Goal: Task Accomplishment & Management: Manage account settings

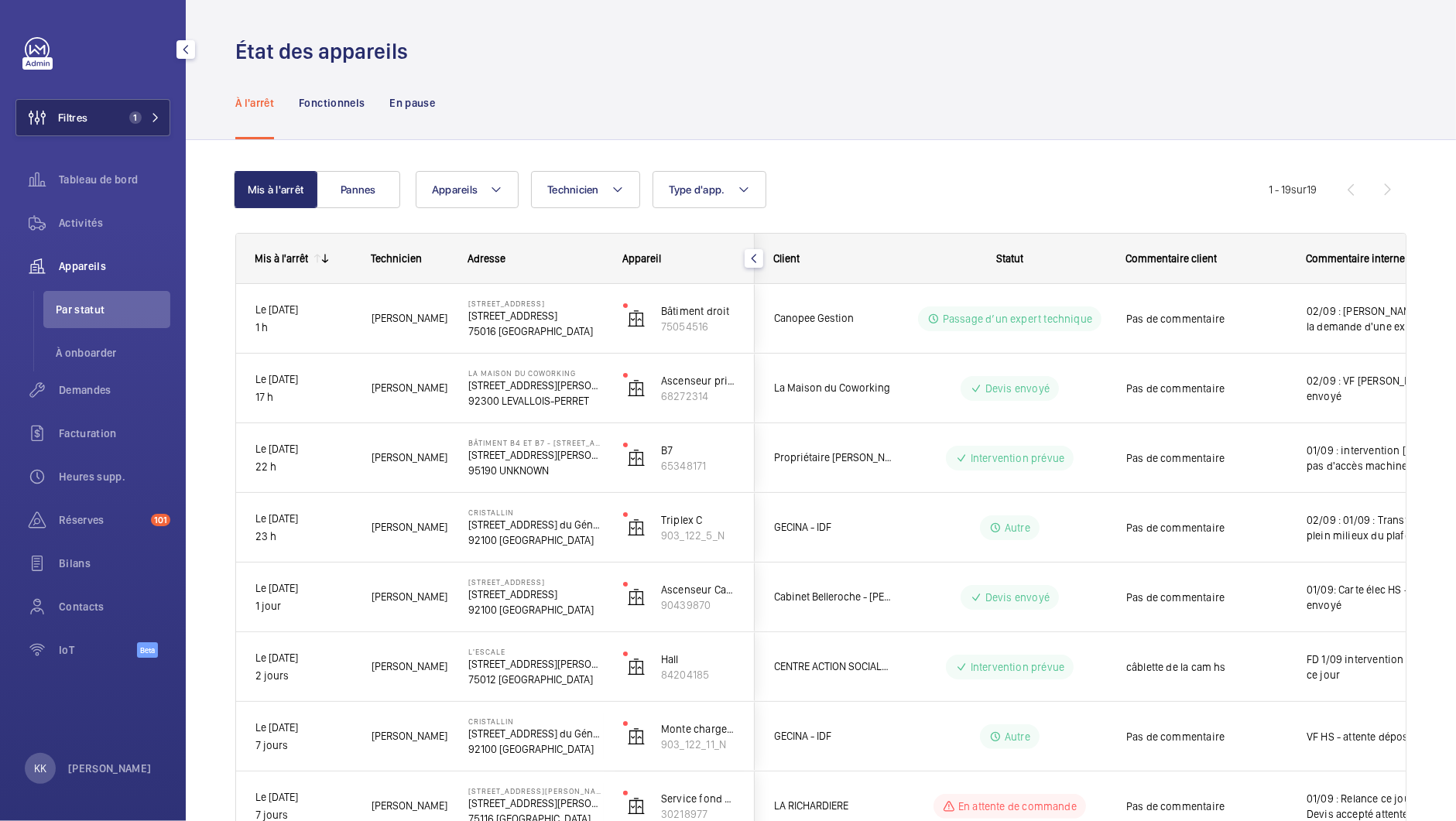
click at [98, 112] on button "Filtres 1" at bounding box center [92, 117] width 155 height 37
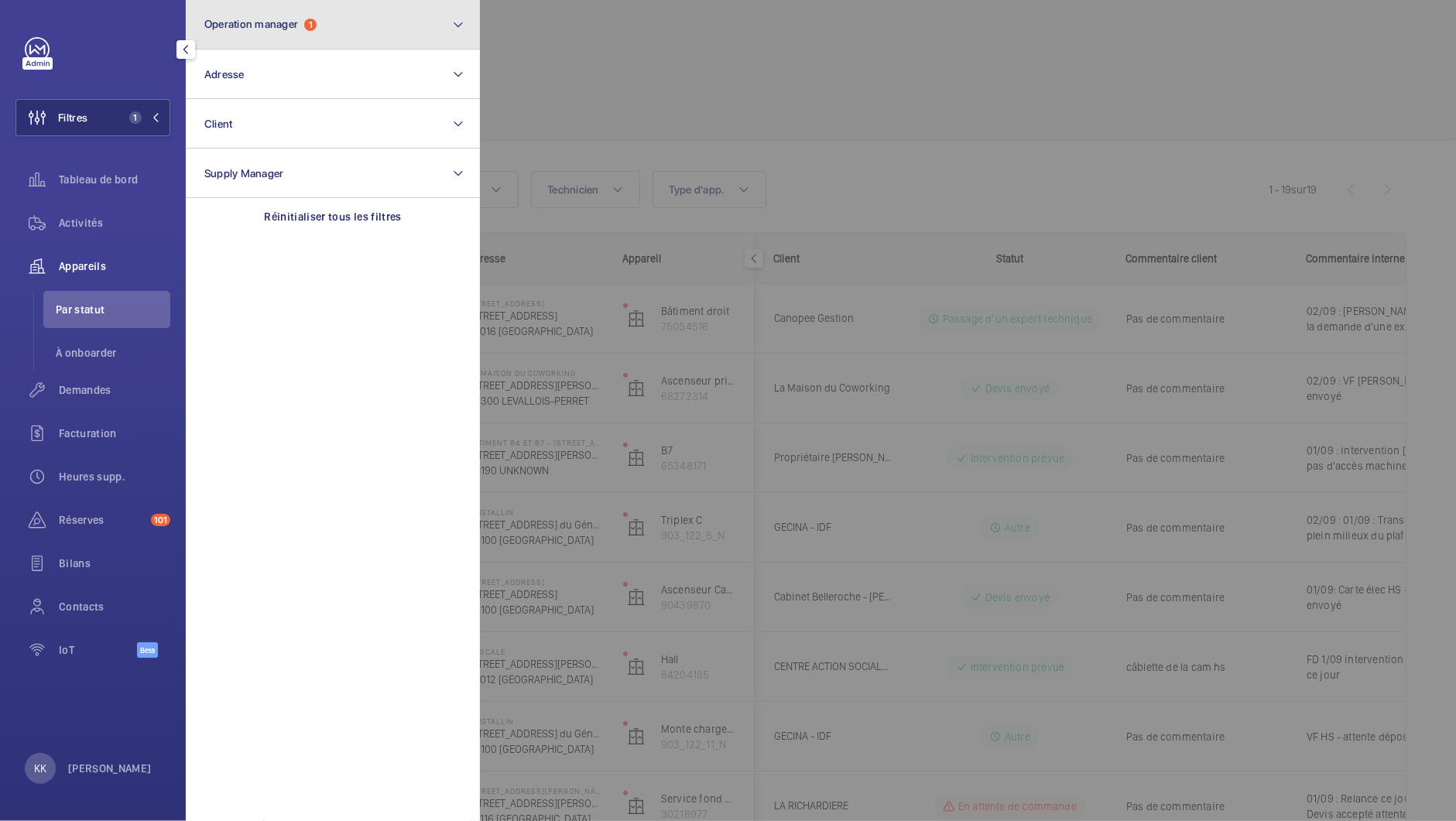
click at [239, 29] on span "Operation manager" at bounding box center [251, 24] width 93 height 12
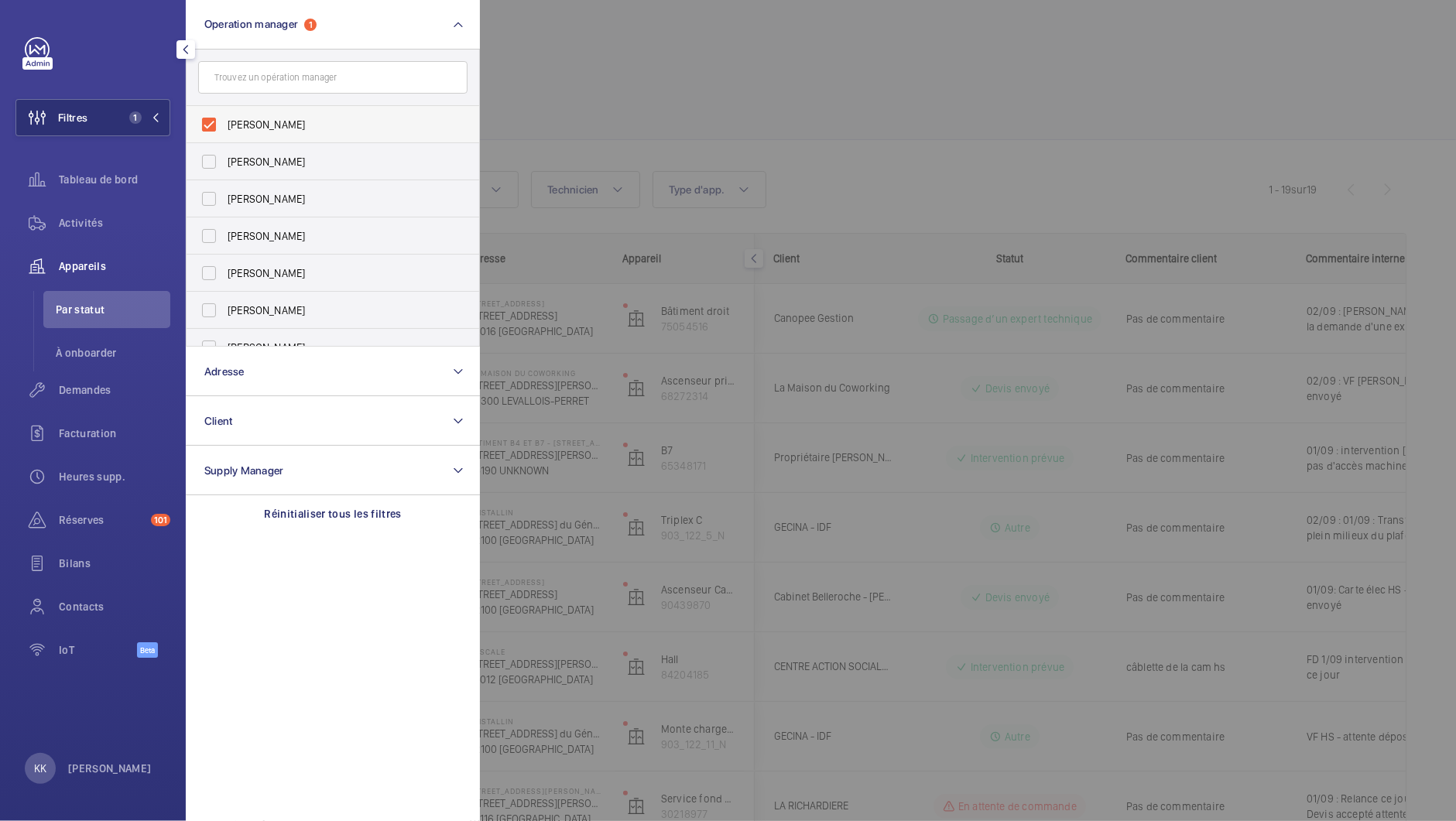
click at [226, 132] on label "[PERSON_NAME]" at bounding box center [321, 124] width 269 height 37
click at [224, 132] on input "[PERSON_NAME]" at bounding box center [209, 125] width 31 height 31
checkbox input "false"
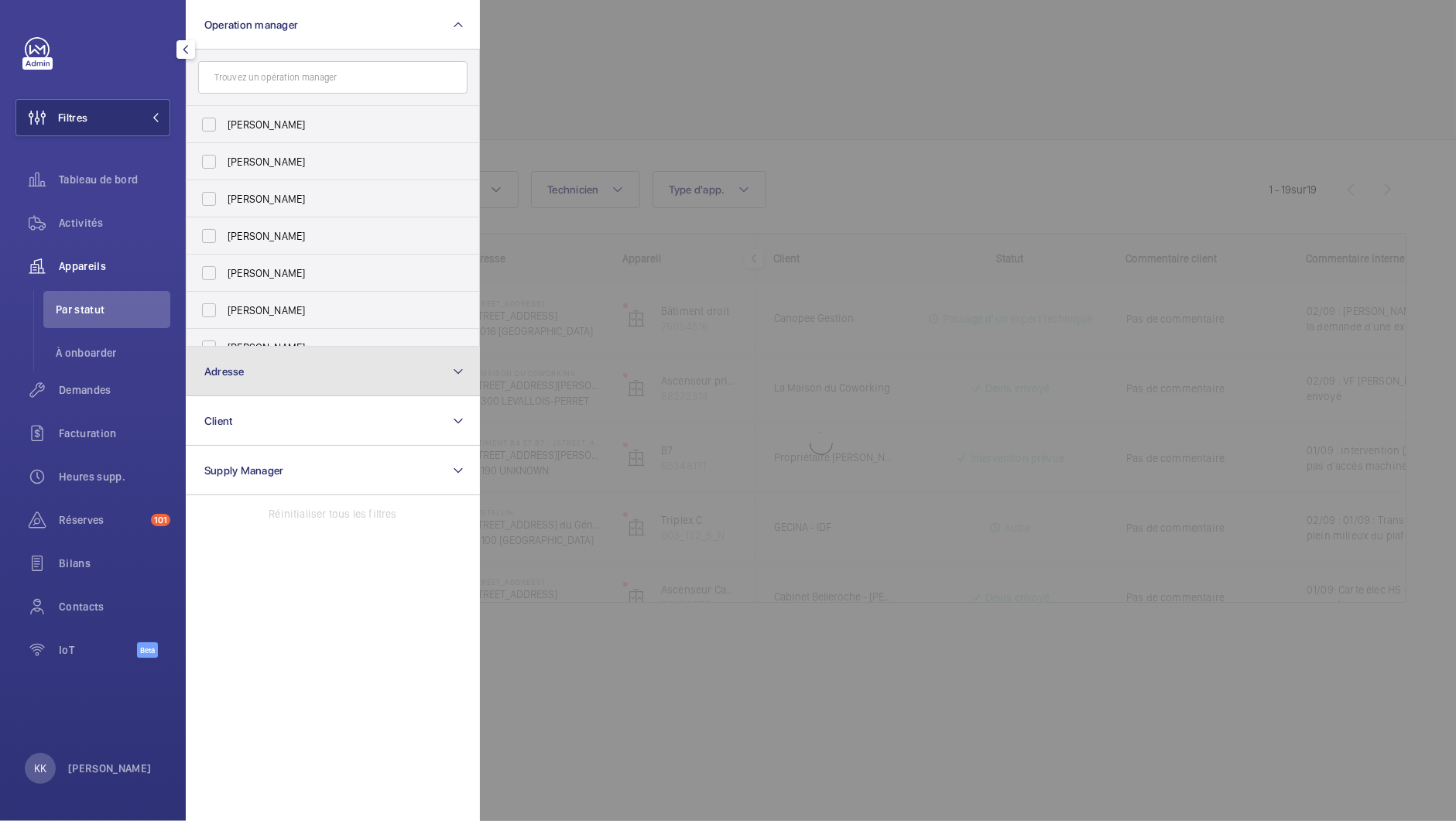
click at [228, 365] on span "Adresse" at bounding box center [225, 371] width 40 height 12
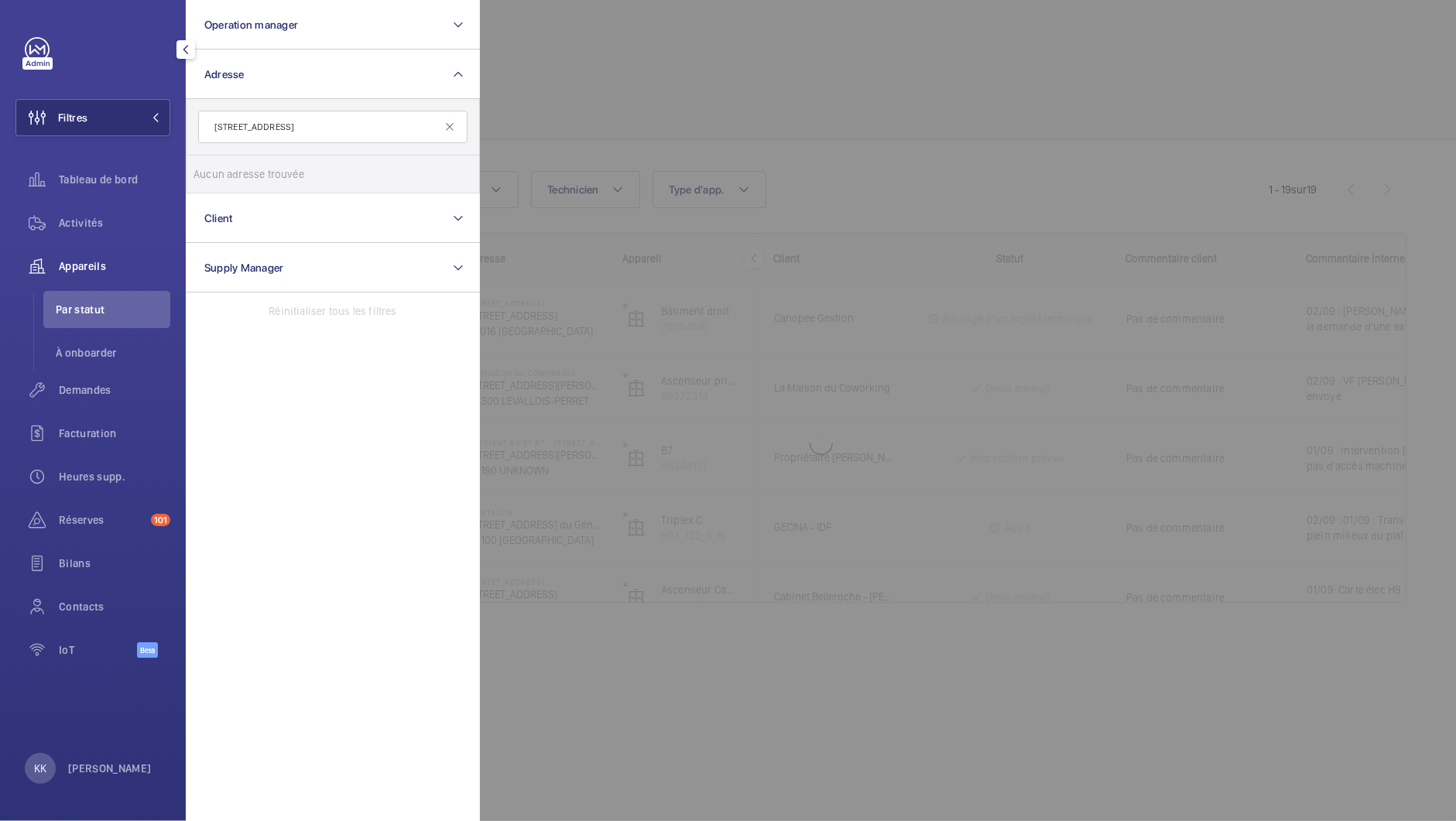
click at [237, 118] on input "[STREET_ADDRESS]" at bounding box center [333, 127] width 269 height 33
click at [239, 130] on input "[STREET_ADDRESS]" at bounding box center [333, 127] width 269 height 33
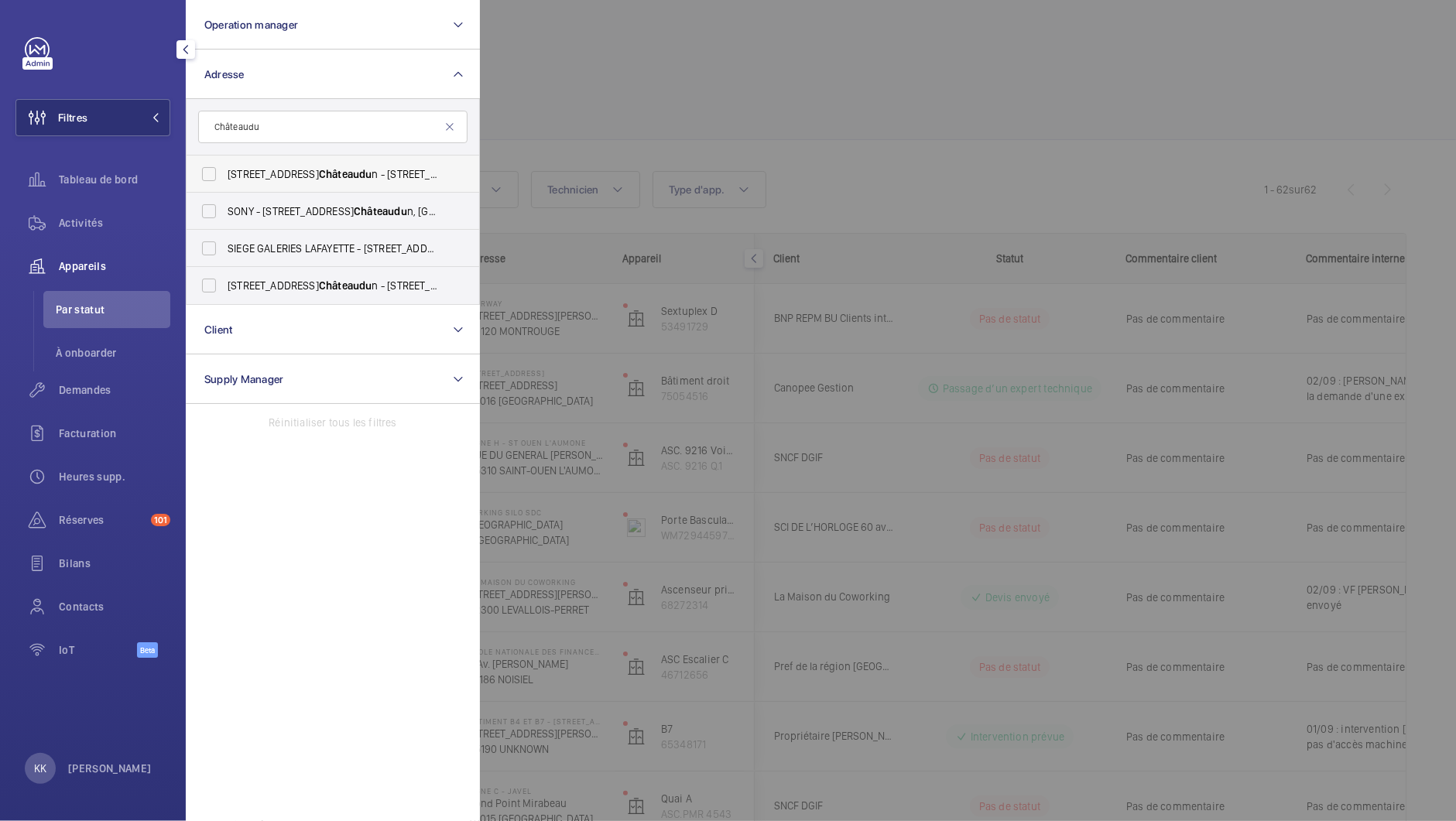
type input "Châteaudu"
click at [257, 181] on span "[STREET_ADDRESS]" at bounding box center [334, 174] width 213 height 15
click at [224, 181] on input "[STREET_ADDRESS]" at bounding box center [209, 174] width 31 height 31
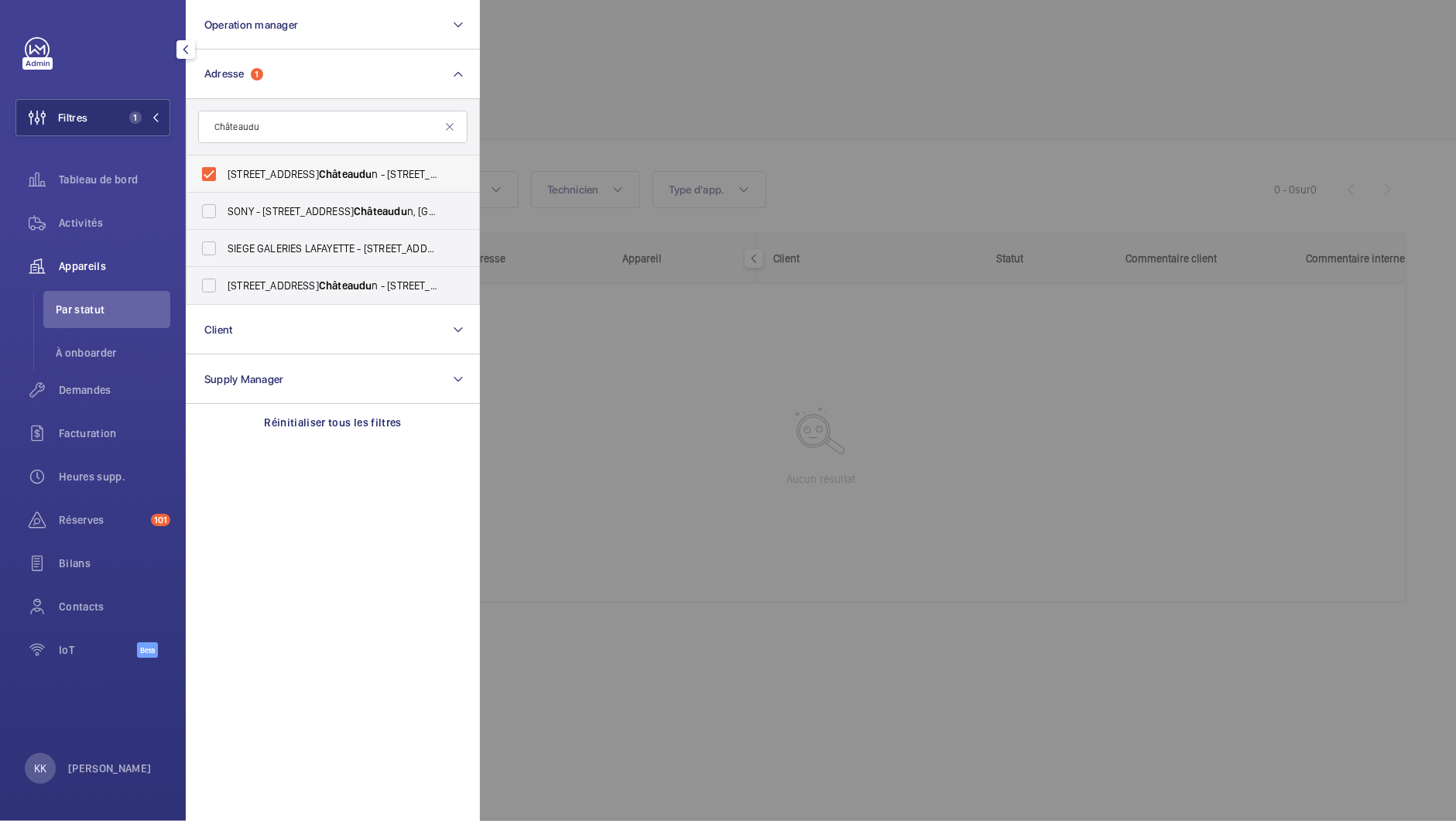
click at [244, 177] on span "[STREET_ADDRESS]" at bounding box center [334, 174] width 213 height 15
click at [224, 177] on input "[STREET_ADDRESS]" at bounding box center [209, 174] width 31 height 31
checkbox input "false"
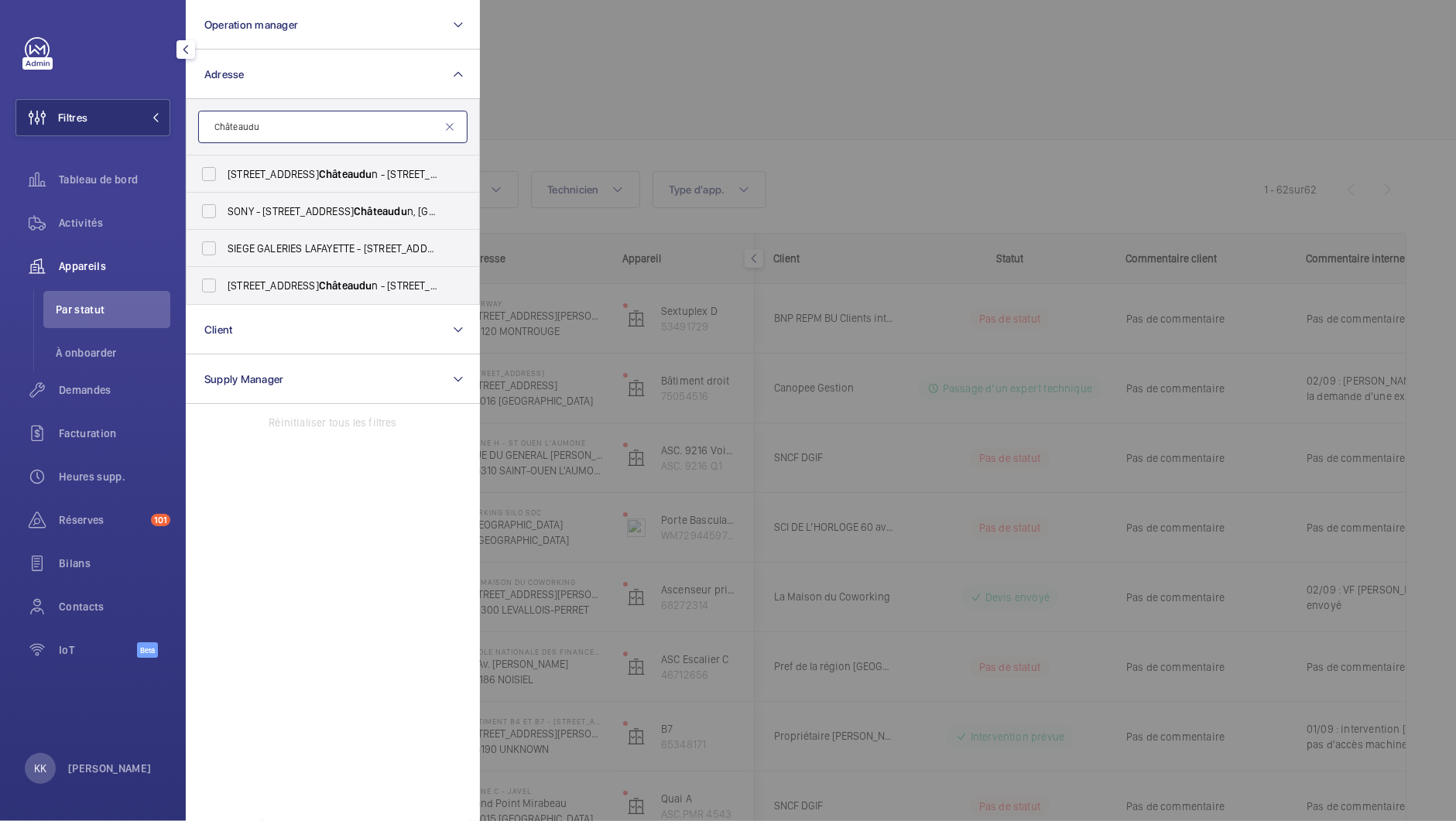
click at [276, 131] on input "Châteaudu" at bounding box center [333, 127] width 269 height 33
type input "Châteaudun"
click at [550, 86] on div at bounding box center [1208, 410] width 1456 height 821
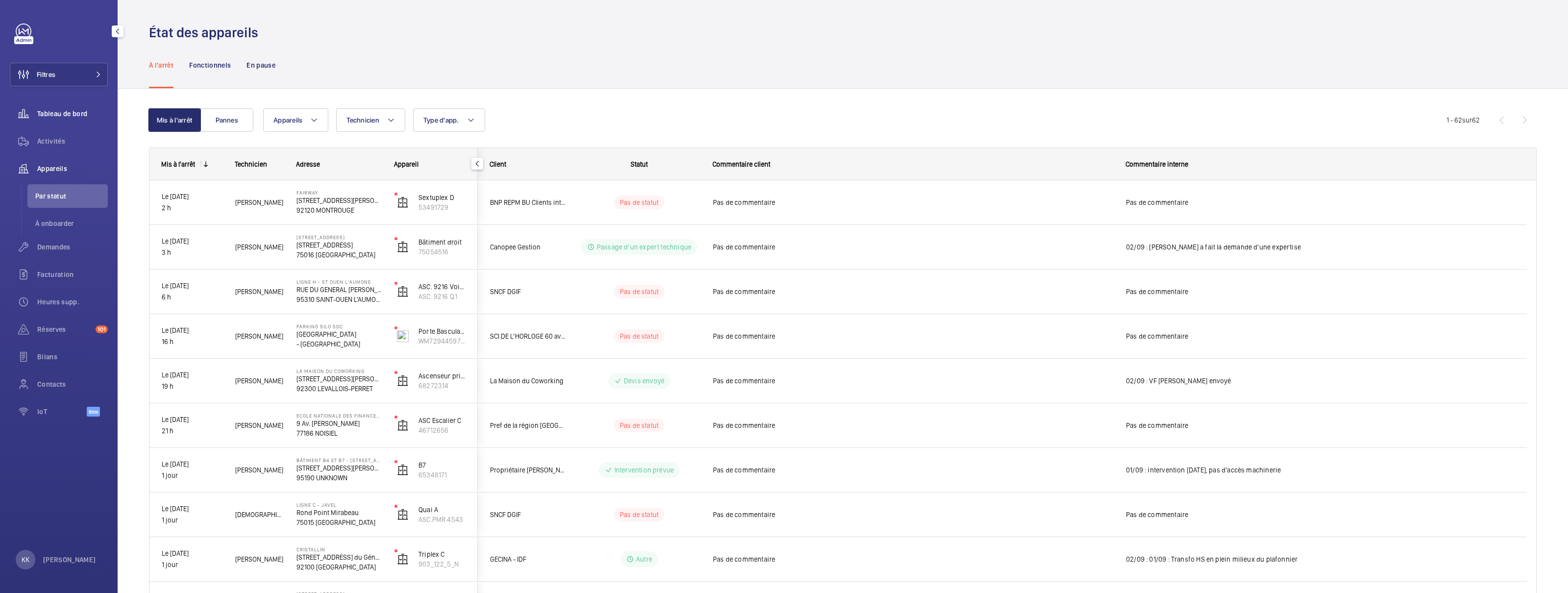
click at [62, 115] on span "Tableau de bord" at bounding box center [72, 114] width 71 height 10
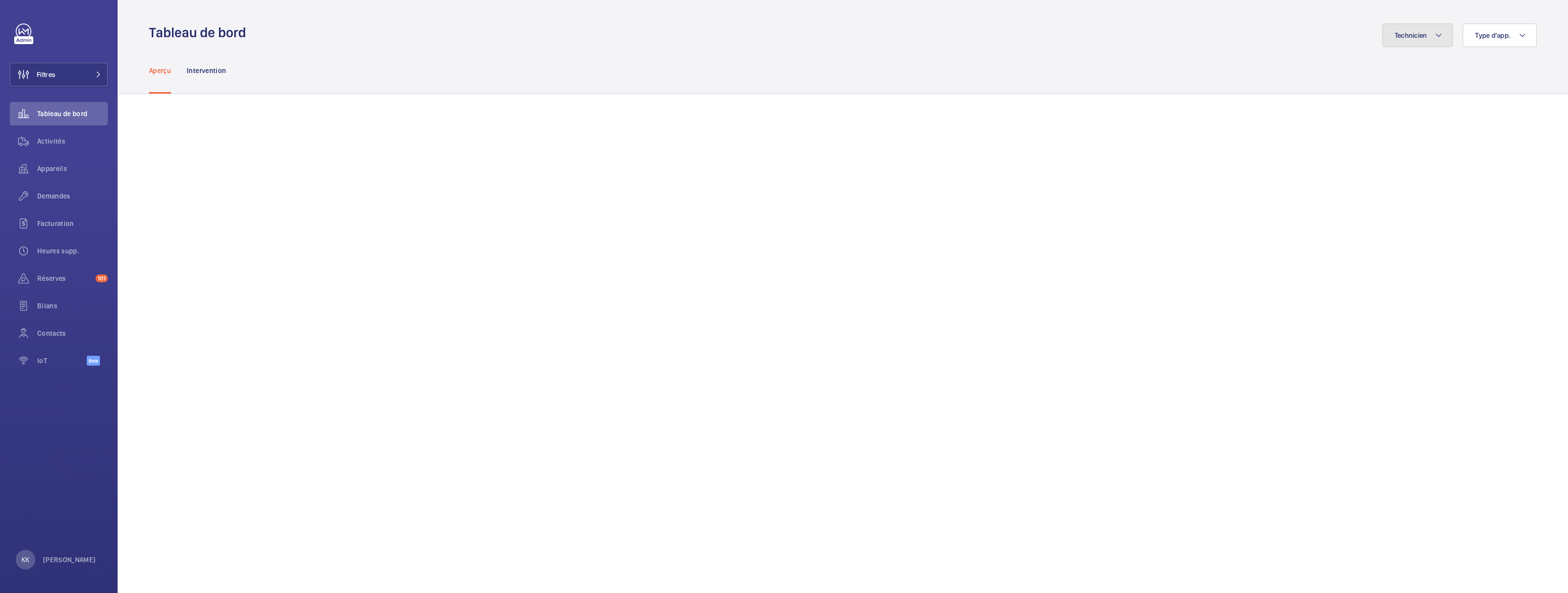
click at [921, 32] on span "Technicien" at bounding box center [1411, 35] width 33 height 8
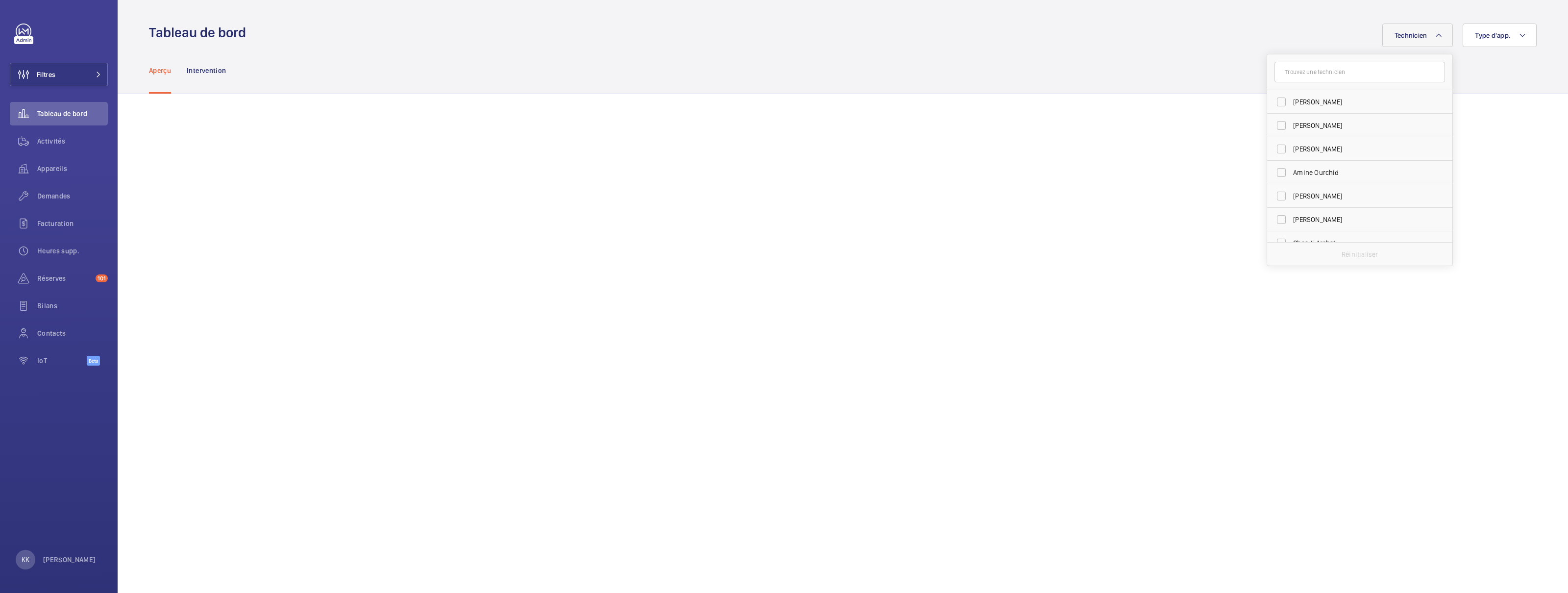
click at [921, 77] on input "text" at bounding box center [1360, 72] width 170 height 21
type input "[PERSON_NAME]"
click at [921, 104] on span "[PERSON_NAME]" at bounding box center [1360, 102] width 135 height 10
click at [921, 104] on input "[PERSON_NAME]" at bounding box center [1281, 102] width 19 height 19
checkbox input "true"
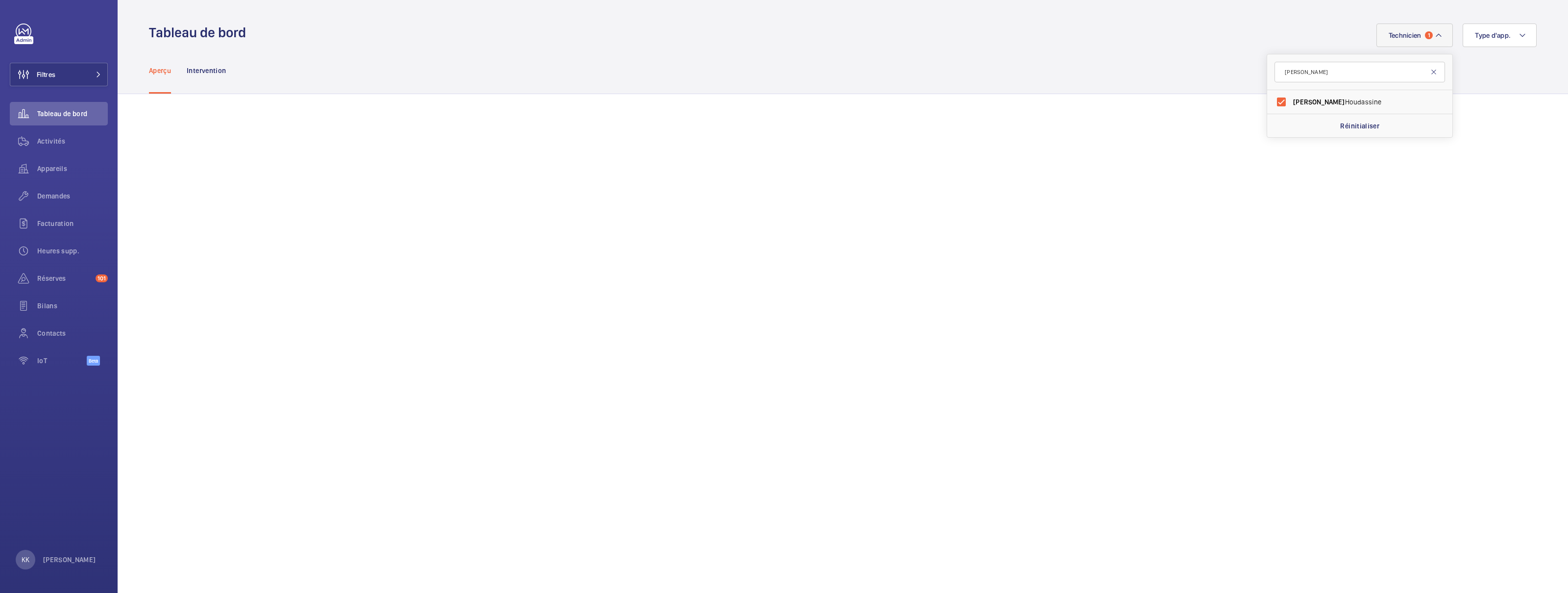
click at [921, 74] on mat-icon at bounding box center [1433, 72] width 8 height 8
click at [921, 69] on div "Aperçu Intervention" at bounding box center [843, 70] width 1388 height 46
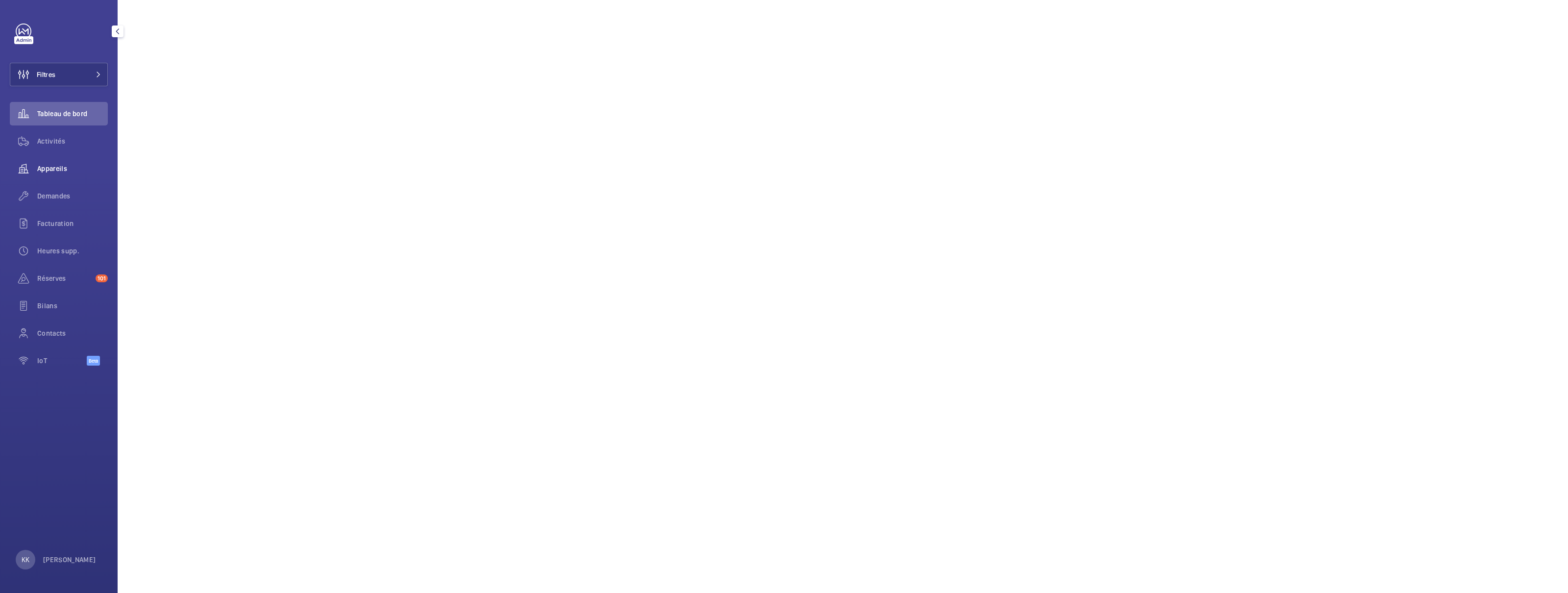
click at [59, 167] on span "Appareils" at bounding box center [72, 169] width 71 height 10
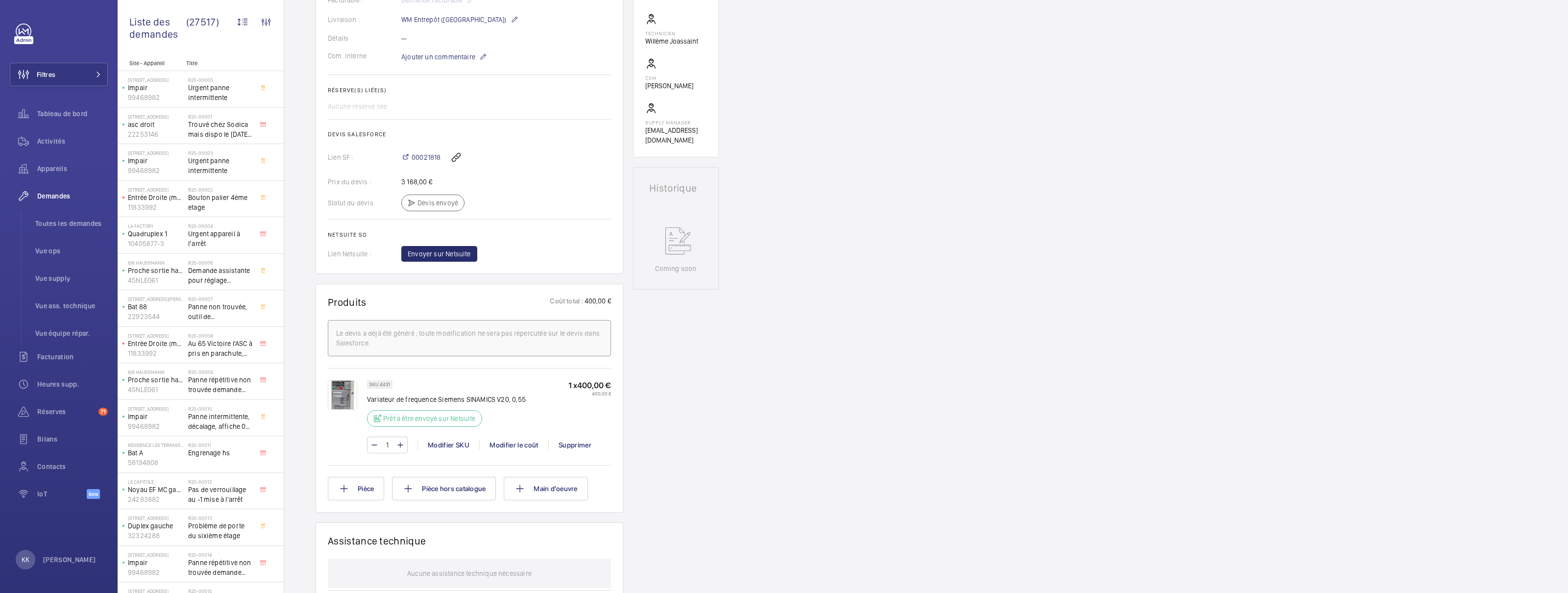
scroll to position [304, 0]
